Goal: Task Accomplishment & Management: Manage account settings

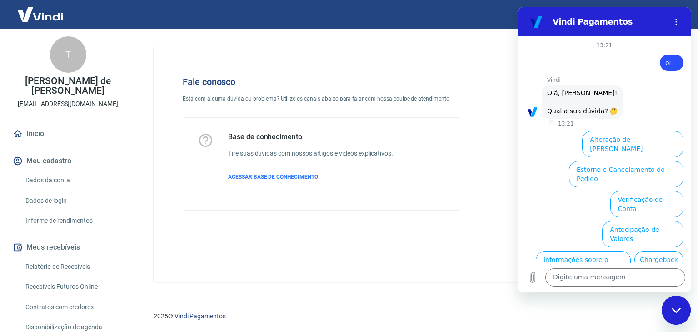
scroll to position [53, 0]
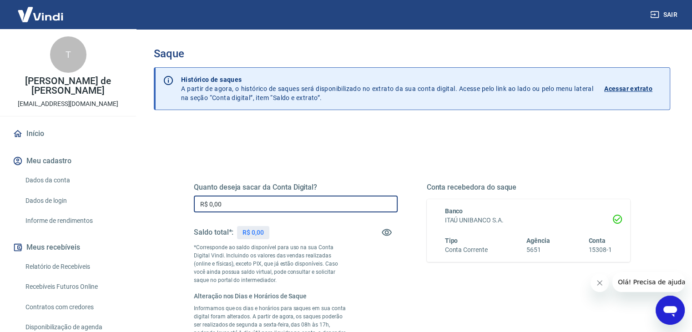
click at [288, 205] on input "R$ 0,00" at bounding box center [296, 204] width 204 height 17
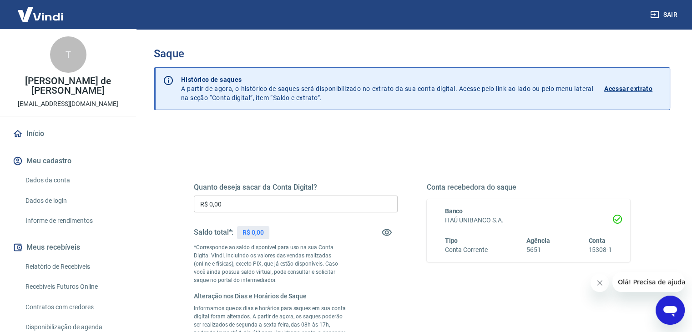
click at [322, 152] on div "Quanto deseja sacar da Conta Digital? R$ 0,00 ​ Saldo total*: R$ 0,00 *Correspo…" at bounding box center [412, 287] width 458 height 288
